Goal: Task Accomplishment & Management: Manage account settings

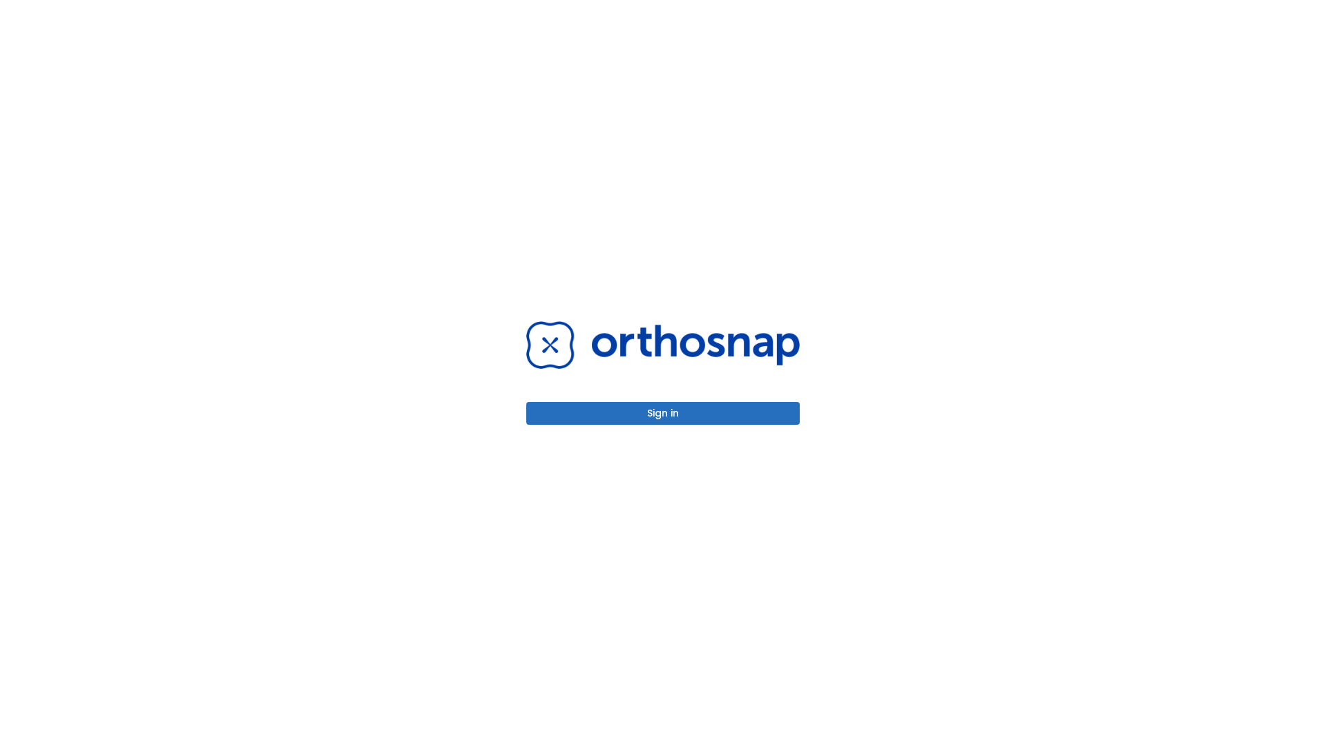
click at [663, 413] on button "Sign in" at bounding box center [662, 413] width 273 height 23
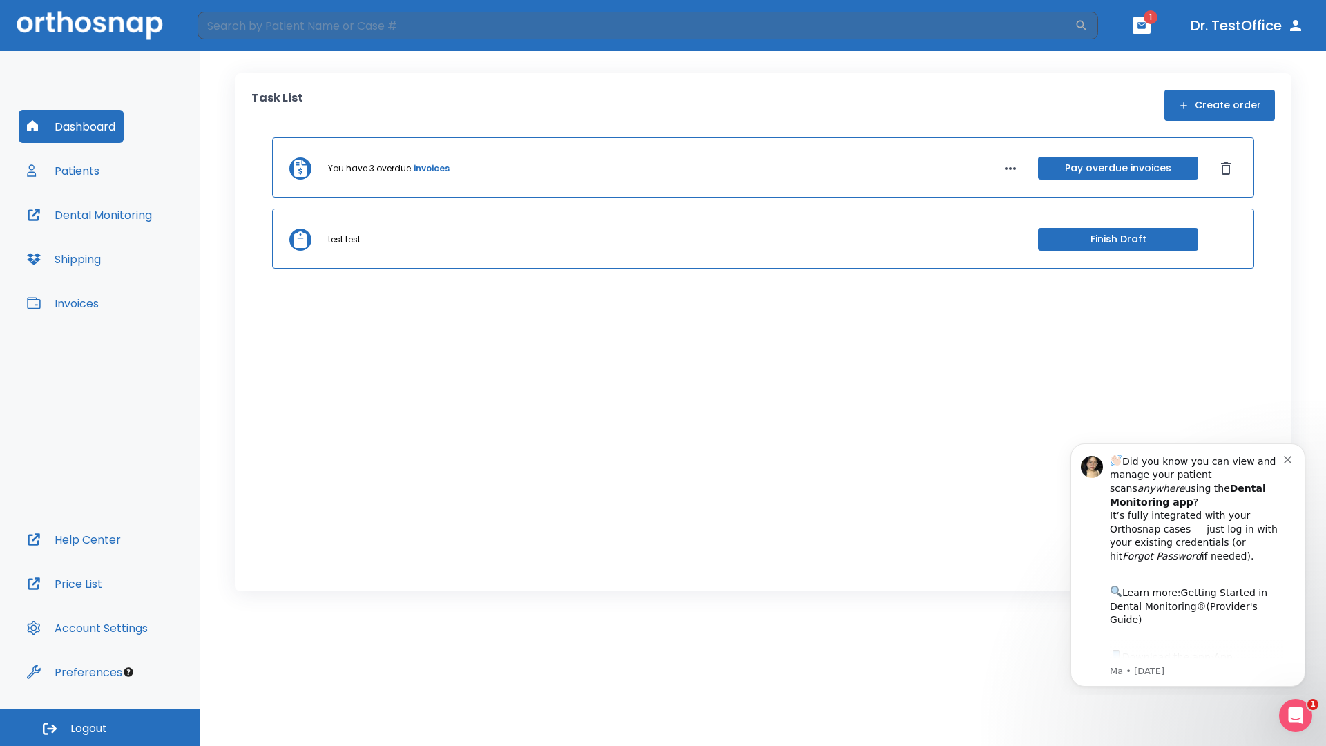
click at [100, 727] on span "Logout" at bounding box center [88, 728] width 37 height 15
